Goal: Unclear

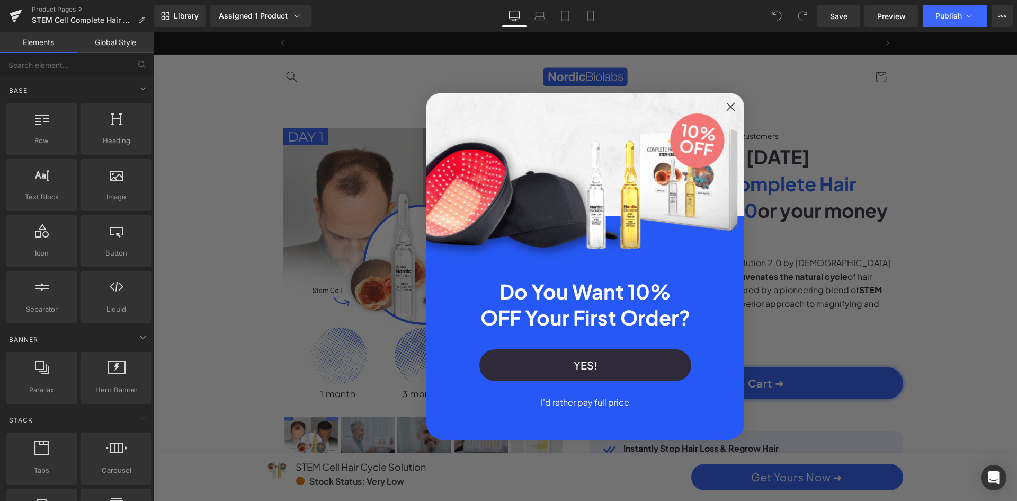
scroll to position [0, 603]
click at [353, 206] on div "Close dialog Do You Want 10% OFF Your First Order? YES! I'd rather pay full pri…" at bounding box center [585, 266] width 864 height 469
click at [377, 144] on div "Close dialog Do You Want 10% OFF Your First Order? YES! I'd rather pay full pri…" at bounding box center [585, 266] width 864 height 469
click at [727, 104] on circle "Close dialog" at bounding box center [729, 106] width 17 height 17
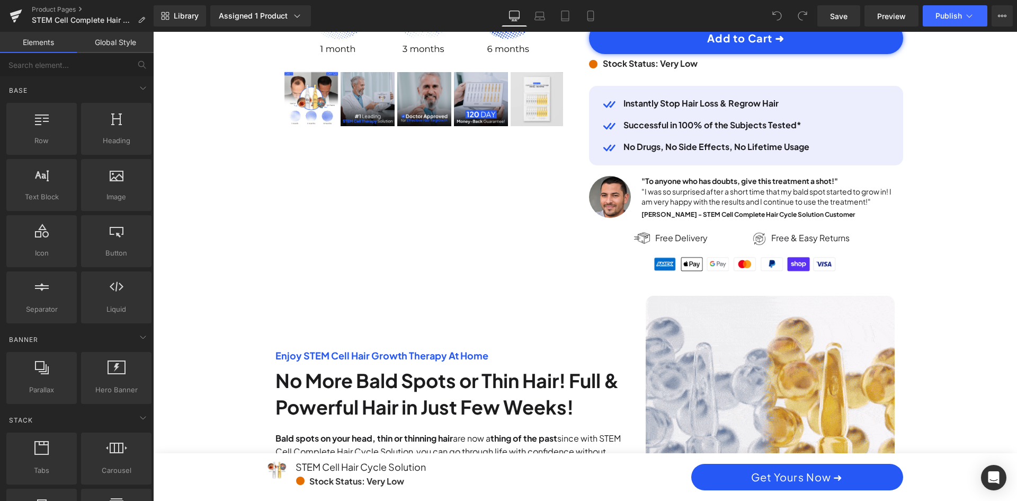
scroll to position [176, 0]
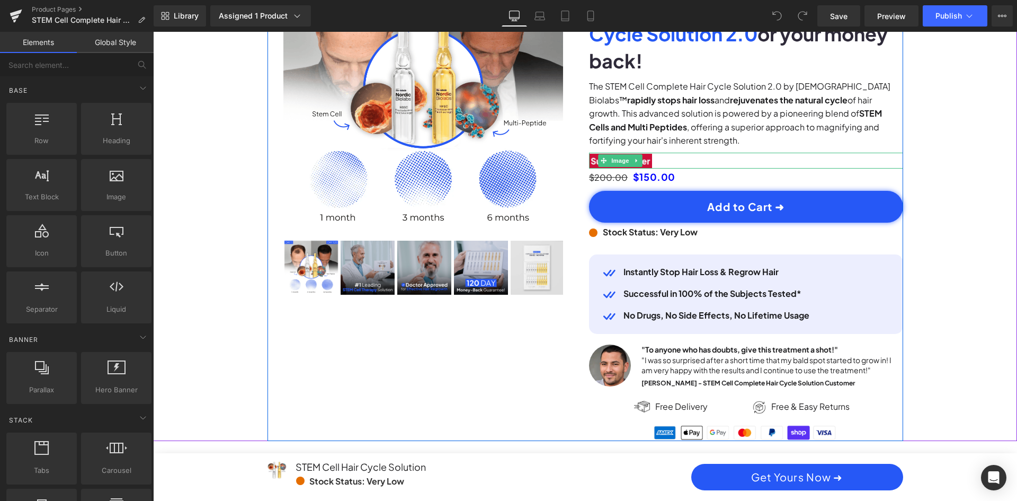
click at [711, 153] on div at bounding box center [746, 161] width 314 height 16
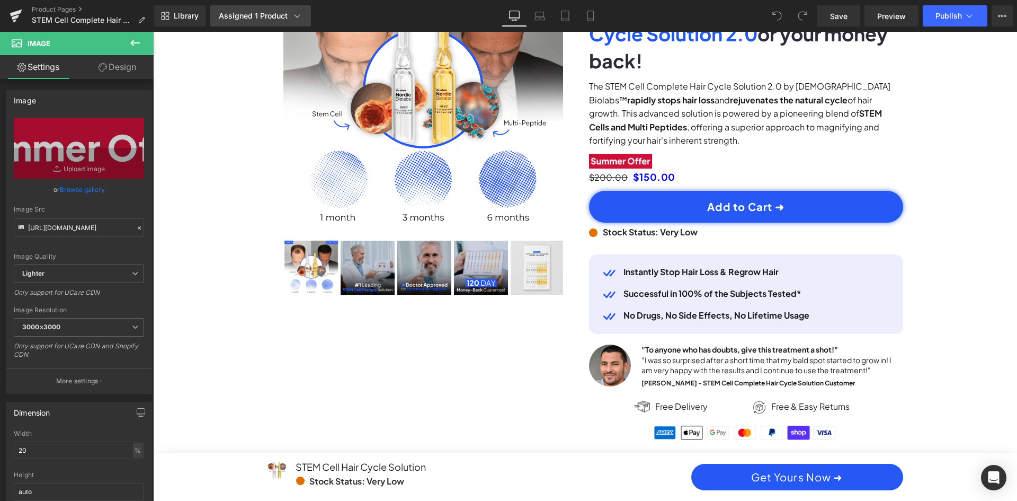
scroll to position [0, 1206]
click at [573, 17] on link "Tablet" at bounding box center [564, 15] width 25 height 21
click at [597, 19] on link "Mobile" at bounding box center [590, 15] width 25 height 21
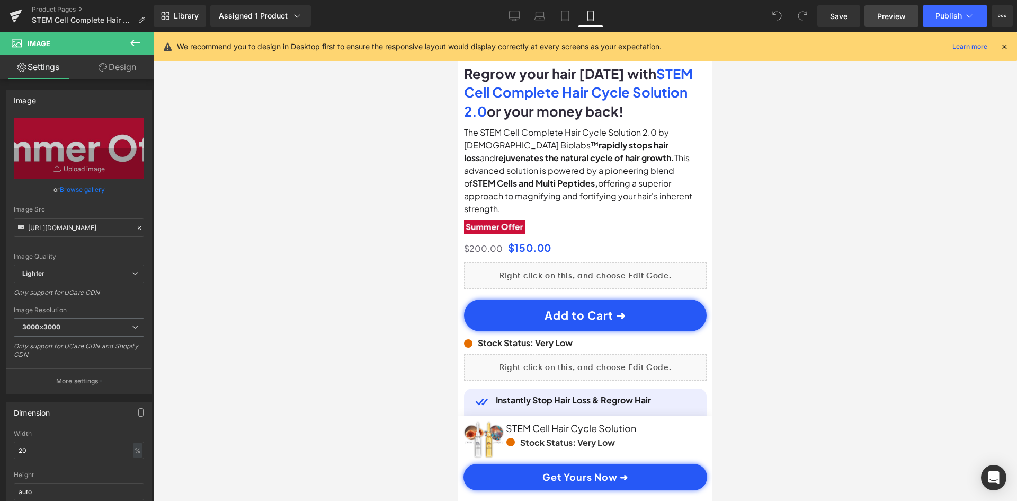
scroll to position [0, 396]
click at [1009, 16] on button "View Live Page View with current Template Save Template to Library Schedule Pub…" at bounding box center [1002, 15] width 21 height 21
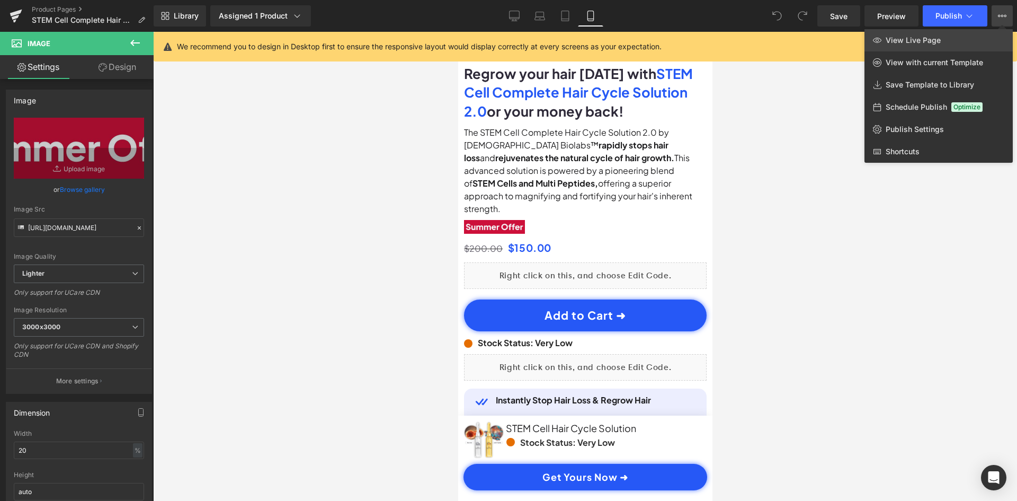
click at [955, 44] on link "View Live Page" at bounding box center [938, 40] width 148 height 22
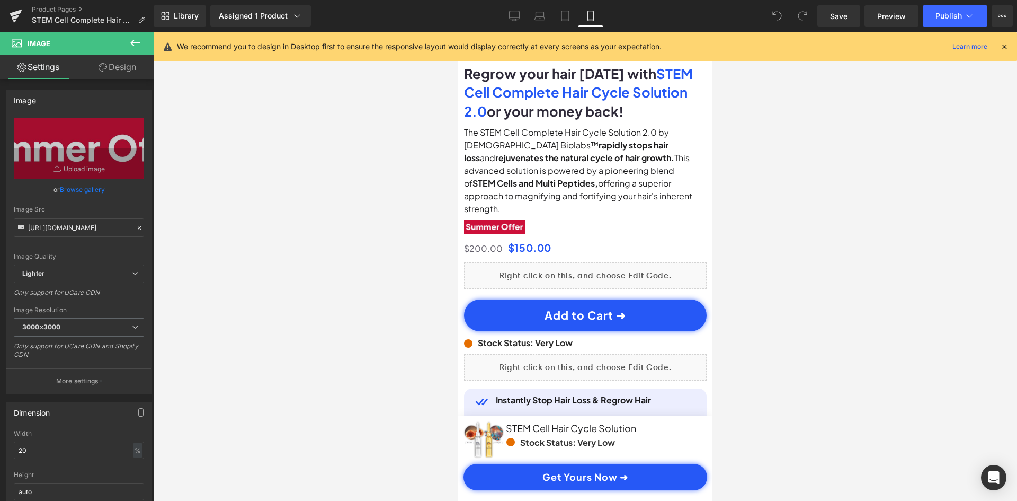
scroll to position [0, 0]
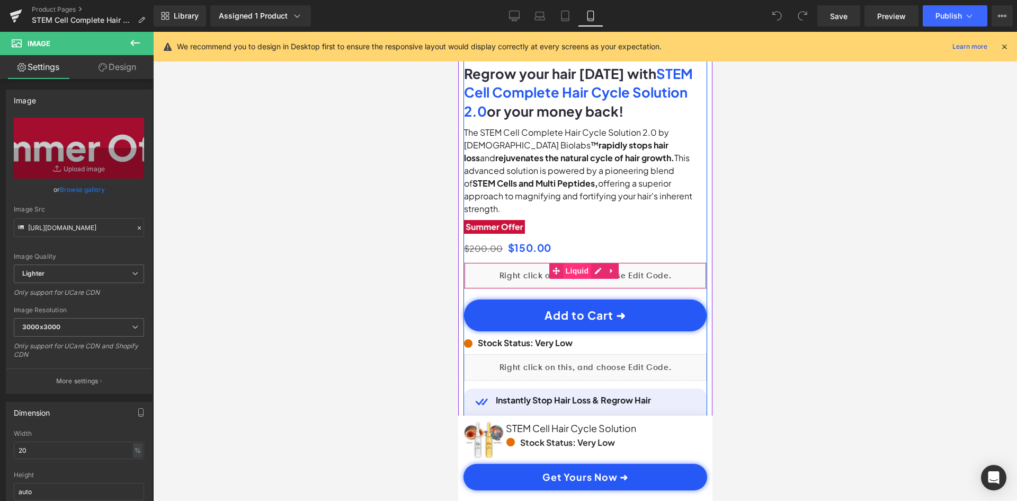
click at [574, 263] on span "Liquid" at bounding box center [577, 271] width 29 height 16
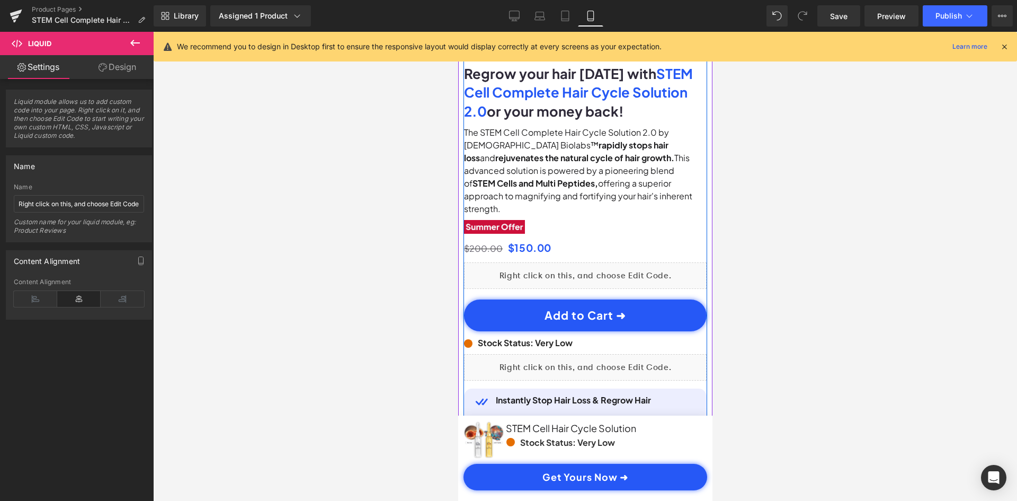
click at [596, 262] on div "Liquid" at bounding box center [584, 275] width 243 height 26
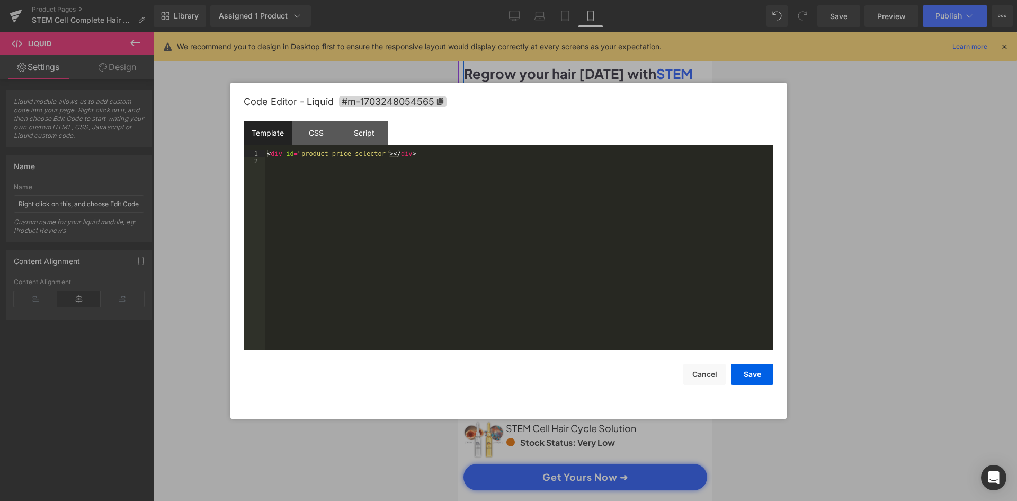
scroll to position [0, 198]
click at [851, 232] on div at bounding box center [508, 250] width 1017 height 501
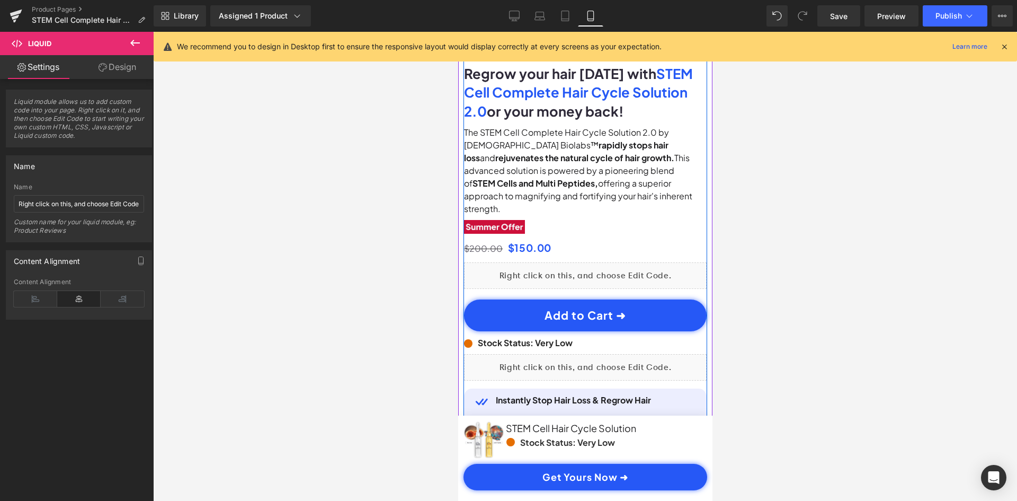
scroll to position [0, 0]
click at [598, 354] on div "Liquid" at bounding box center [584, 367] width 243 height 26
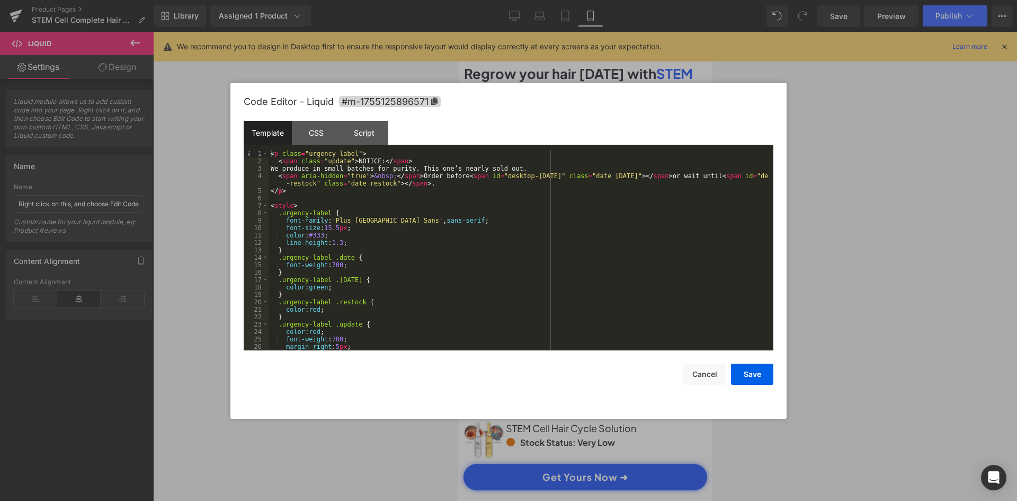
click at [896, 224] on div at bounding box center [508, 250] width 1017 height 501
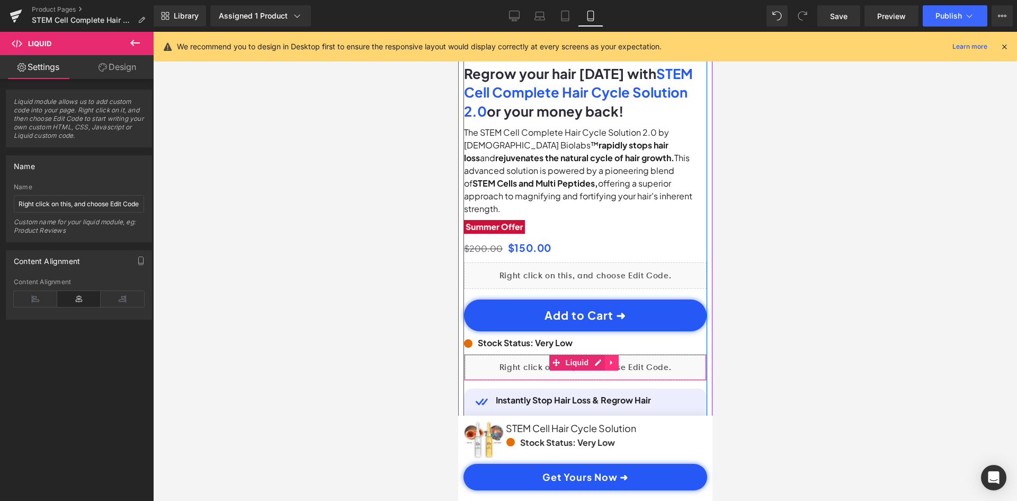
click at [606, 354] on link at bounding box center [611, 362] width 14 height 16
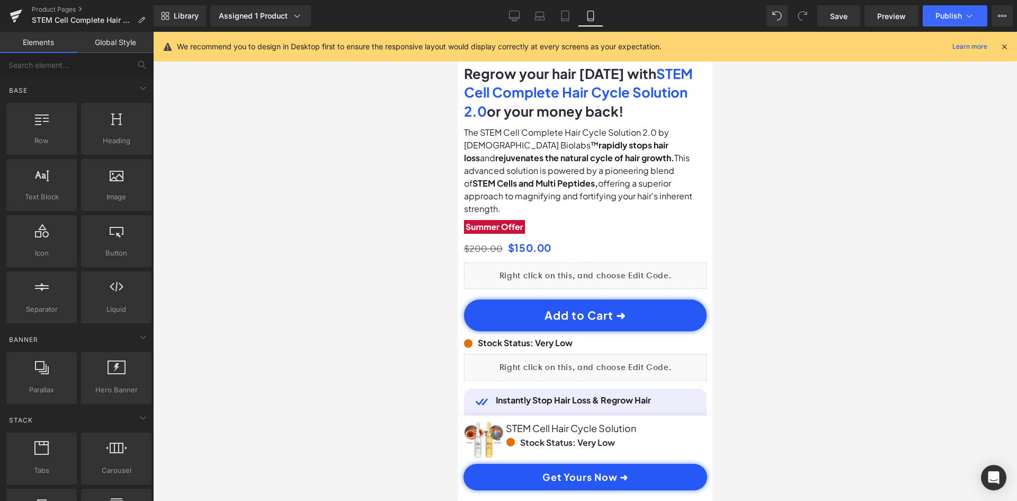
click at [889, 298] on div at bounding box center [585, 266] width 864 height 469
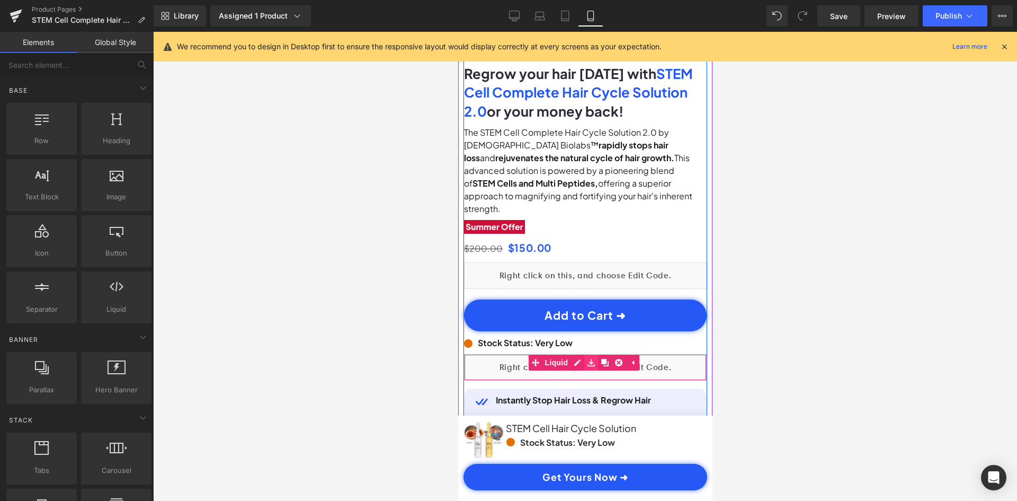
scroll to position [0, 396]
click at [574, 354] on div "Liquid" at bounding box center [584, 367] width 243 height 26
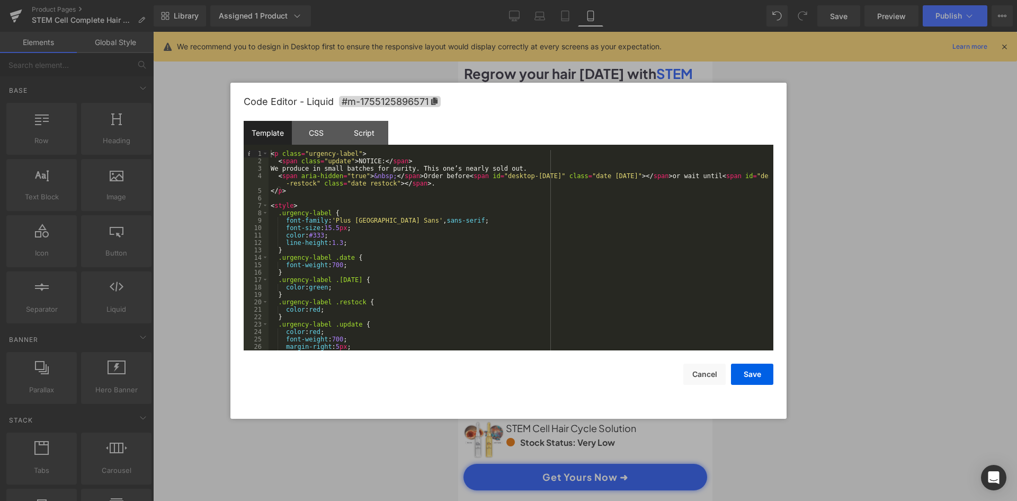
scroll to position [0, 0]
click at [871, 252] on div at bounding box center [508, 250] width 1017 height 501
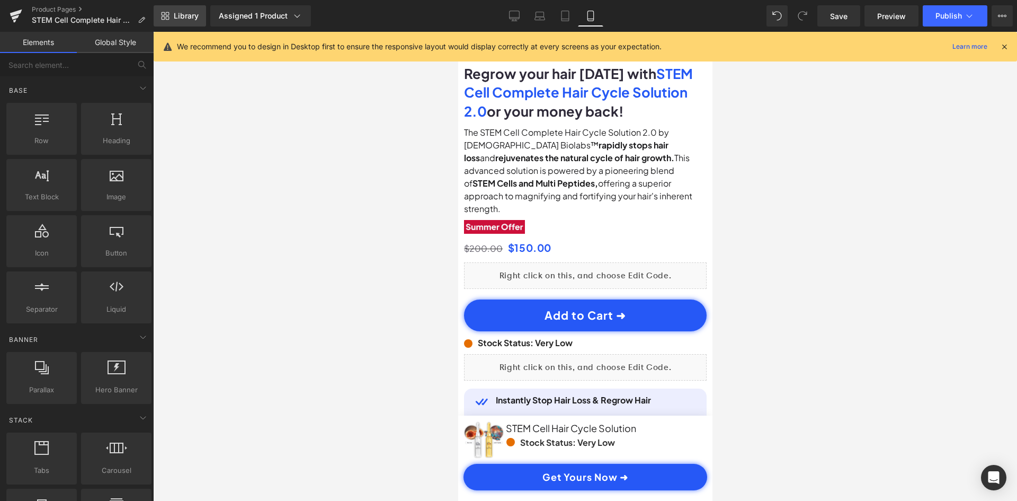
scroll to position [0, 396]
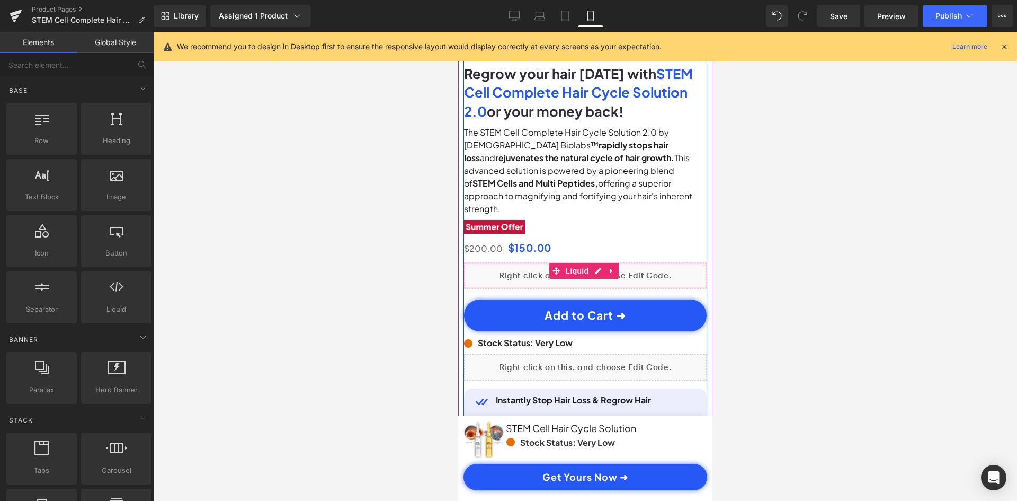
click at [661, 262] on div "Liquid" at bounding box center [584, 275] width 243 height 26
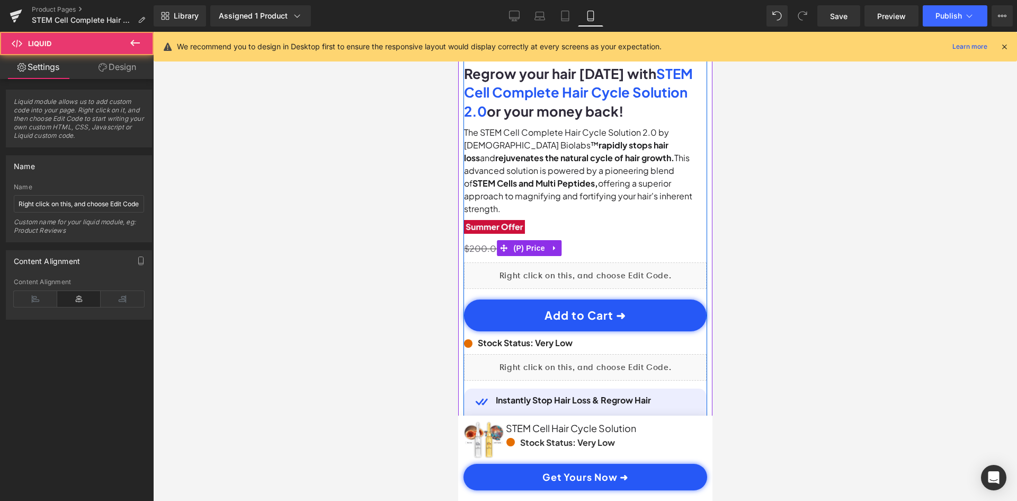
scroll to position [0, 0]
click at [645, 239] on div "$200.00 $150.00" at bounding box center [584, 247] width 243 height 17
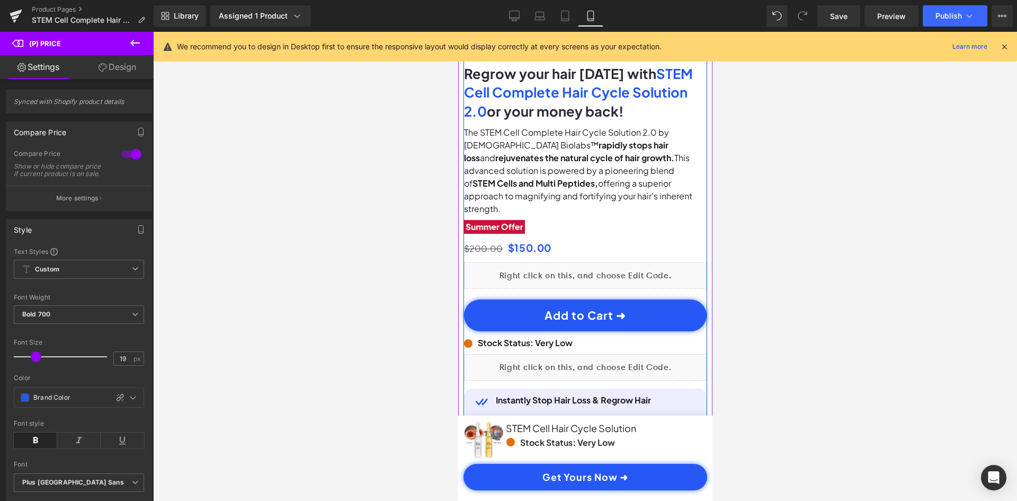
click at [698, 316] on div "Image Rated 4.8/5 by 1,367 happy customers Text Block Row Regrow your hair [DAT…" at bounding box center [584, 307] width 243 height 527
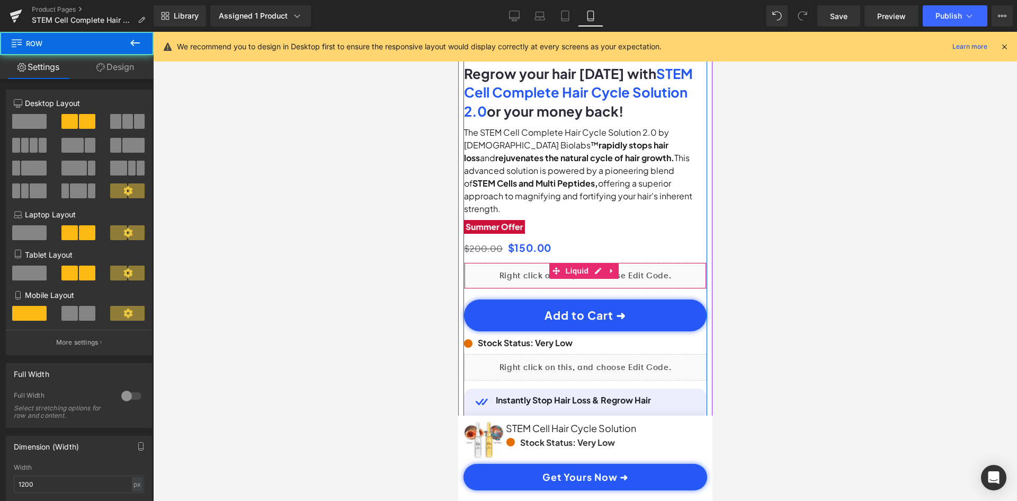
scroll to position [0, 198]
click at [628, 262] on div "Liquid" at bounding box center [584, 275] width 243 height 26
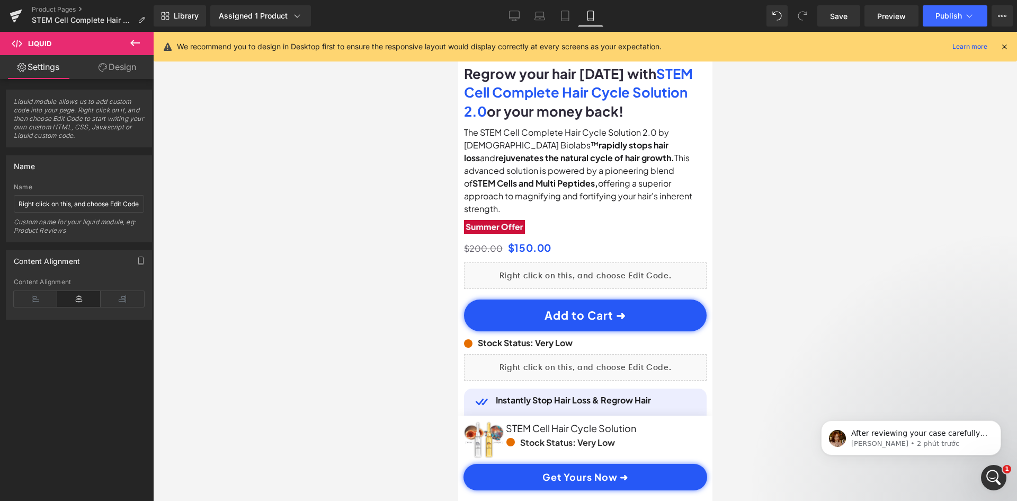
scroll to position [0, 396]
